Goal: Find specific page/section

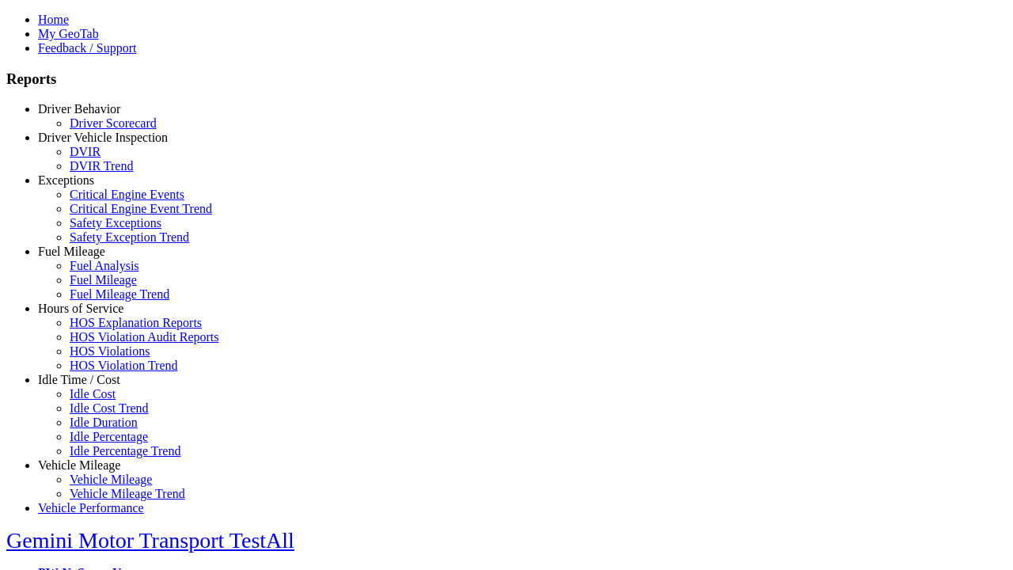
click at [91, 187] on link "Exceptions" at bounding box center [66, 179] width 56 height 13
click at [103, 229] on link "Safety Exceptions" at bounding box center [116, 222] width 92 height 13
select select "**"
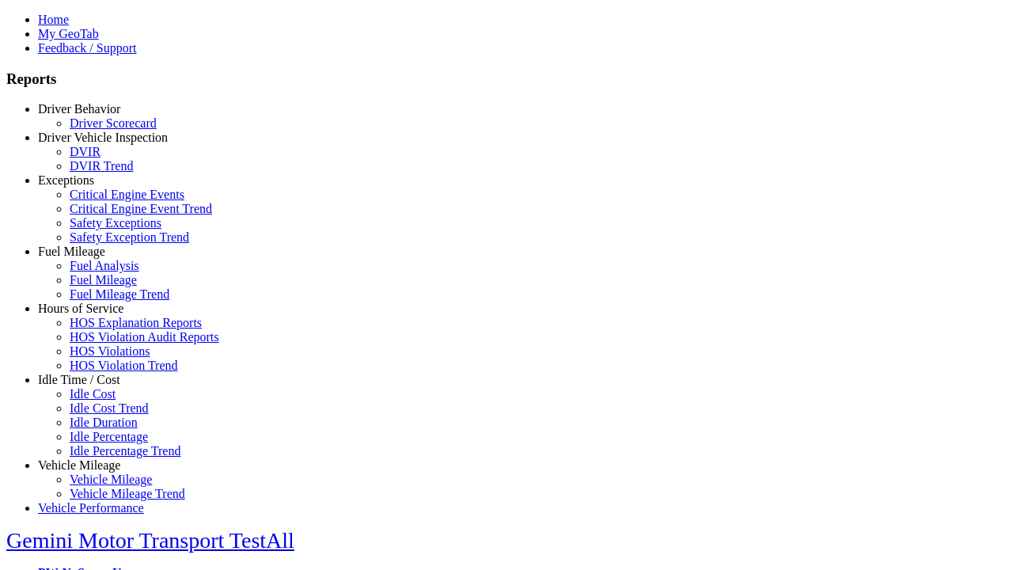
type input "**********"
